Goal: Find specific page/section: Find specific page/section

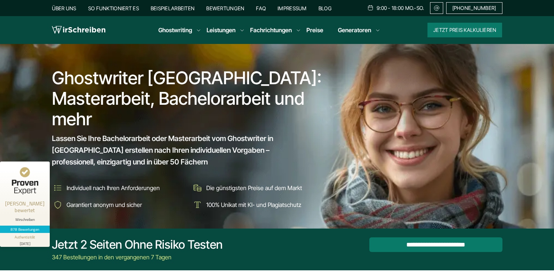
click at [244, 132] on span "Lassen Sie Ihre Bachelorarbeit oder Masterarbeit vom Ghostwriter in Österreich …" at bounding box center [182, 149] width 261 height 35
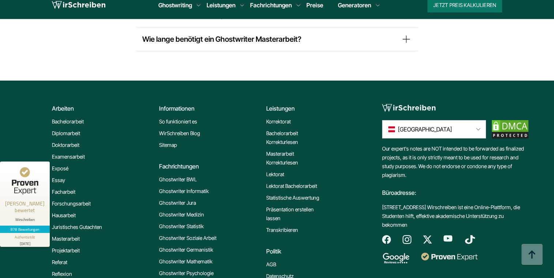
scroll to position [6218, 0]
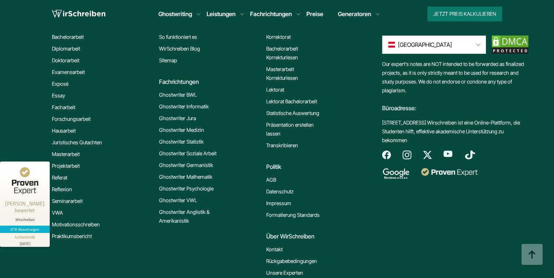
click at [271, 245] on link "Kontakt" at bounding box center [274, 249] width 16 height 9
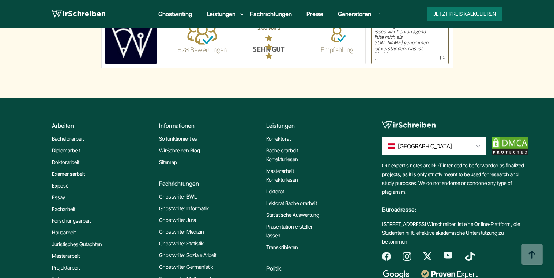
scroll to position [670, 0]
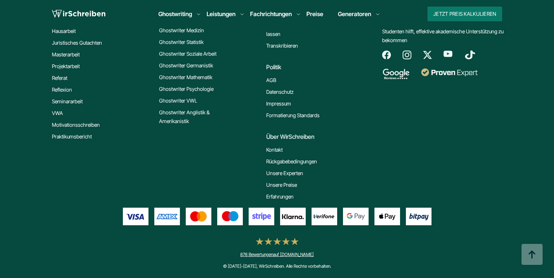
click at [272, 100] on link "Impressum" at bounding box center [278, 103] width 25 height 9
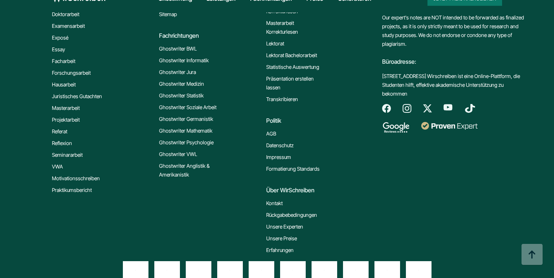
scroll to position [1046, 0]
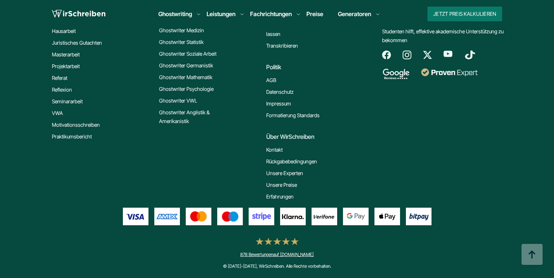
click at [276, 101] on link "Impressum" at bounding box center [278, 103] width 25 height 9
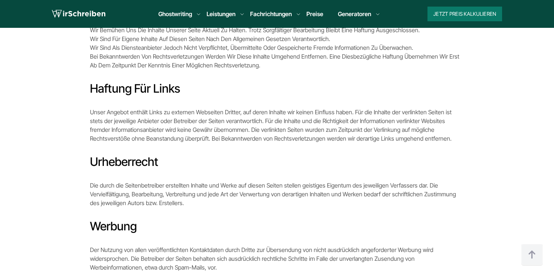
scroll to position [512, 0]
